Goal: Task Accomplishment & Management: Use online tool/utility

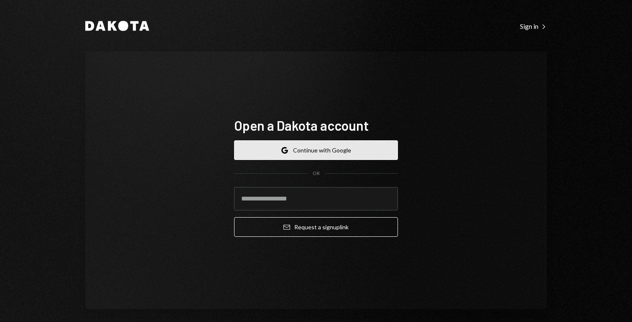
click at [309, 149] on button "Google Continue with Google" at bounding box center [316, 150] width 164 height 20
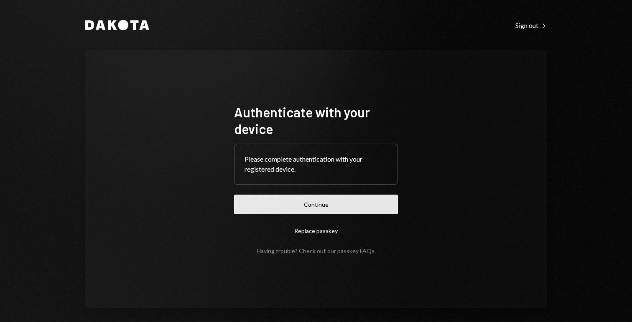
click at [333, 204] on button "Continue" at bounding box center [316, 205] width 164 height 20
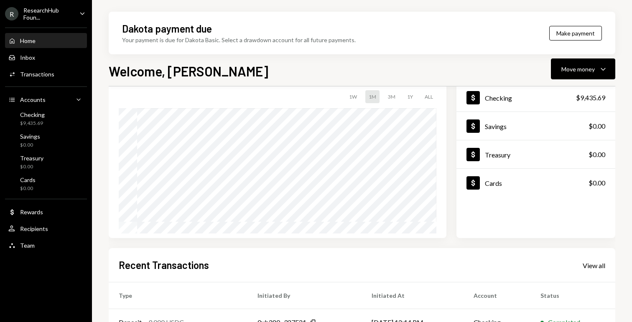
scroll to position [11, 0]
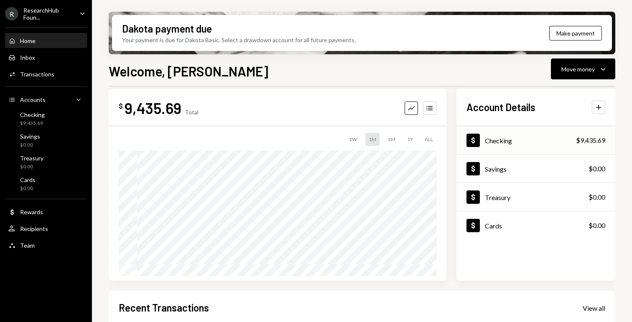
click at [599, 140] on div "$9,435.69" at bounding box center [590, 140] width 29 height 10
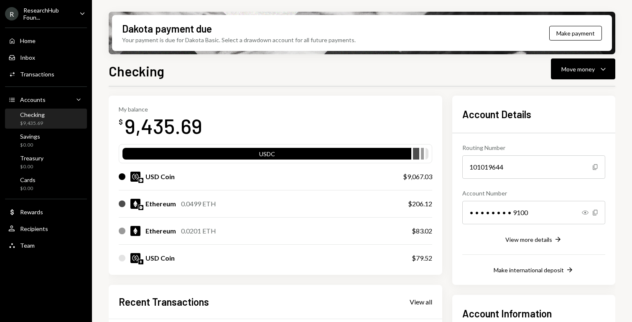
scroll to position [28, 0]
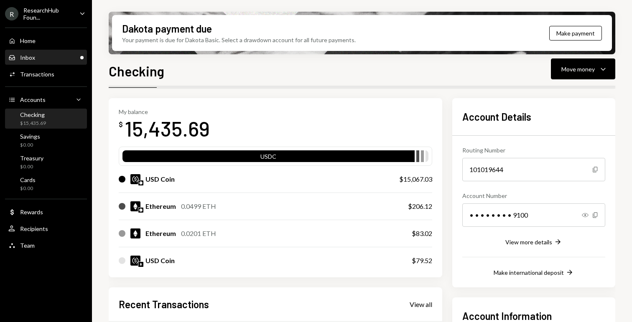
click at [35, 61] on div "Inbox Inbox" at bounding box center [45, 58] width 75 height 14
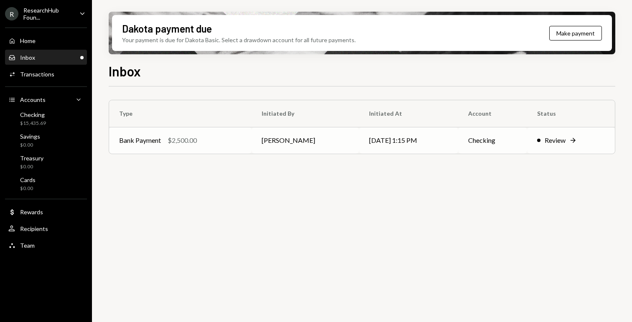
click at [551, 142] on div "Review" at bounding box center [555, 140] width 21 height 10
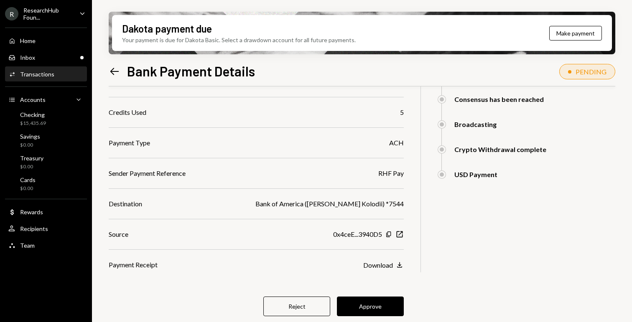
scroll to position [138, 0]
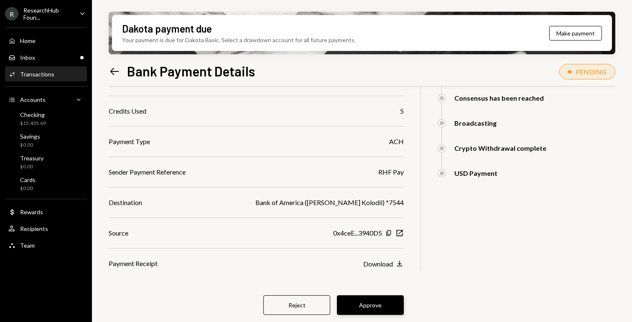
click at [370, 303] on button "Approve" at bounding box center [370, 306] width 67 height 20
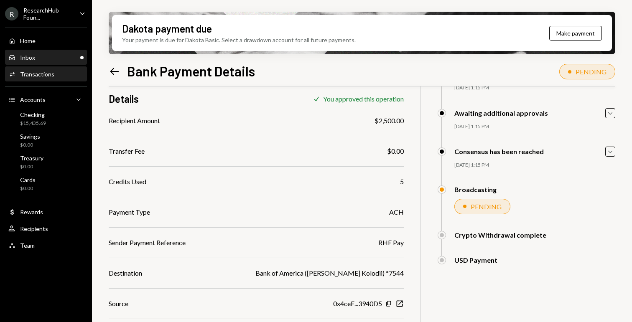
click at [57, 59] on div "Inbox Inbox" at bounding box center [45, 58] width 75 height 8
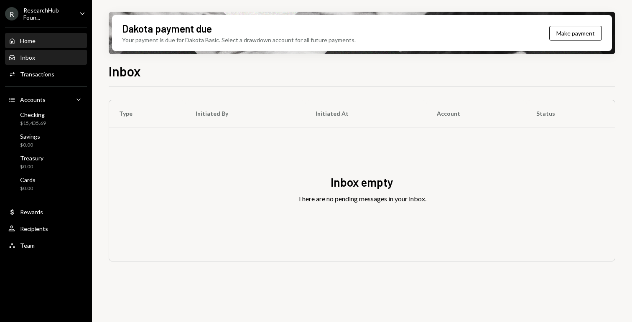
click at [57, 44] on div "Home Home" at bounding box center [45, 41] width 75 height 8
